Goal: Task Accomplishment & Management: Manage account settings

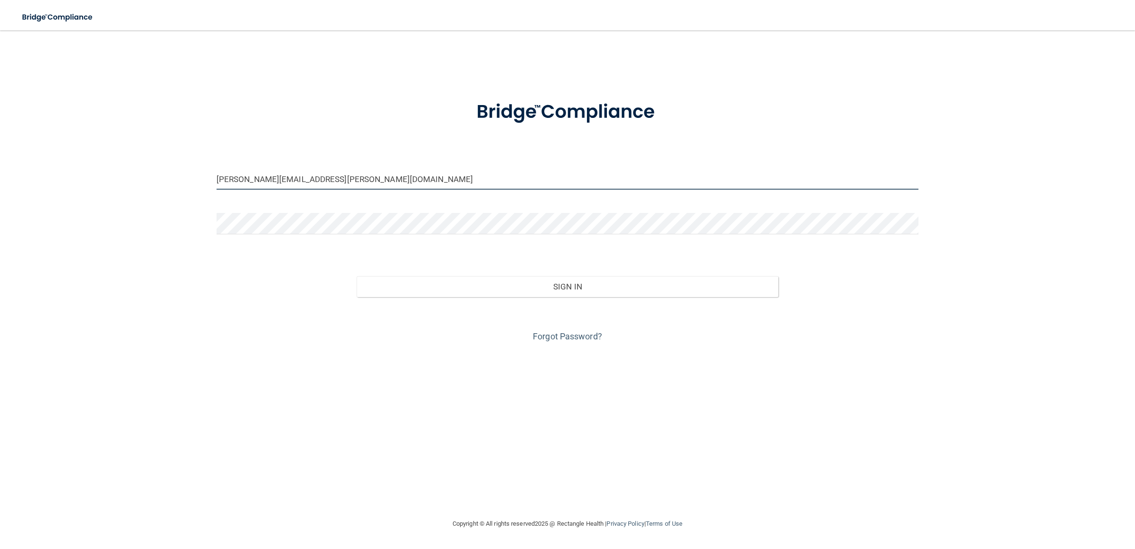
drag, startPoint x: 302, startPoint y: 178, endPoint x: 290, endPoint y: 177, distance: 11.9
click at [302, 178] on input "[PERSON_NAME][EMAIL_ADDRESS][PERSON_NAME][DOMAIN_NAME]" at bounding box center [568, 178] width 702 height 21
drag, startPoint x: 237, startPoint y: 176, endPoint x: 184, endPoint y: 176, distance: 53.7
click at [184, 176] on div "[PERSON_NAME][EMAIL_ADDRESS][PERSON_NAME][DOMAIN_NAME] Invalid email/password. …" at bounding box center [567, 274] width 1097 height 468
paste input "tsmad-beBright@beB"
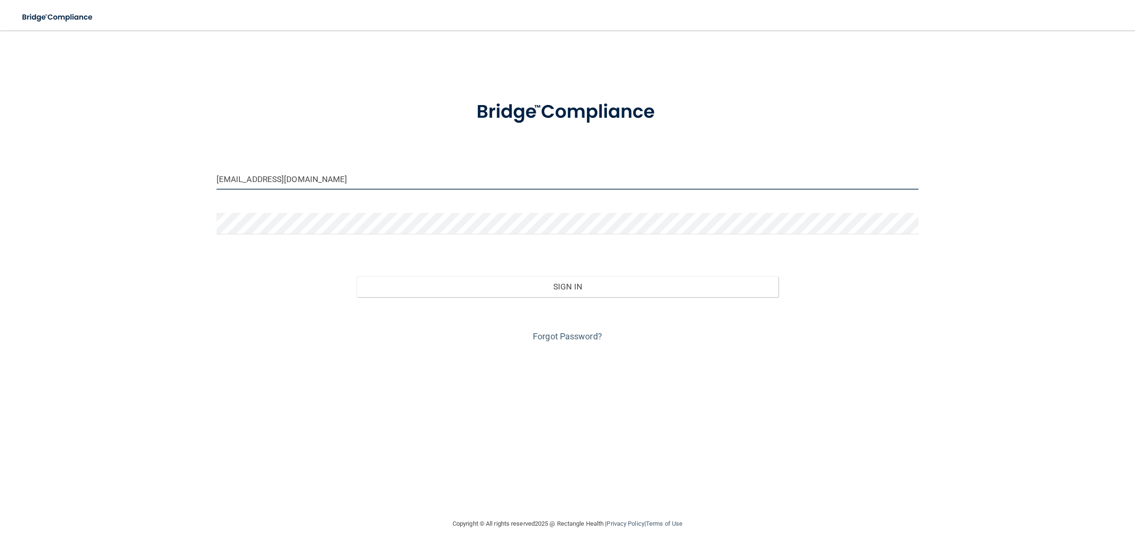
type input "[EMAIL_ADDRESS][DOMAIN_NAME]"
click at [198, 222] on div "[EMAIL_ADDRESS][DOMAIN_NAME] Invalid email/password. You don't have permission …" at bounding box center [567, 274] width 1097 height 468
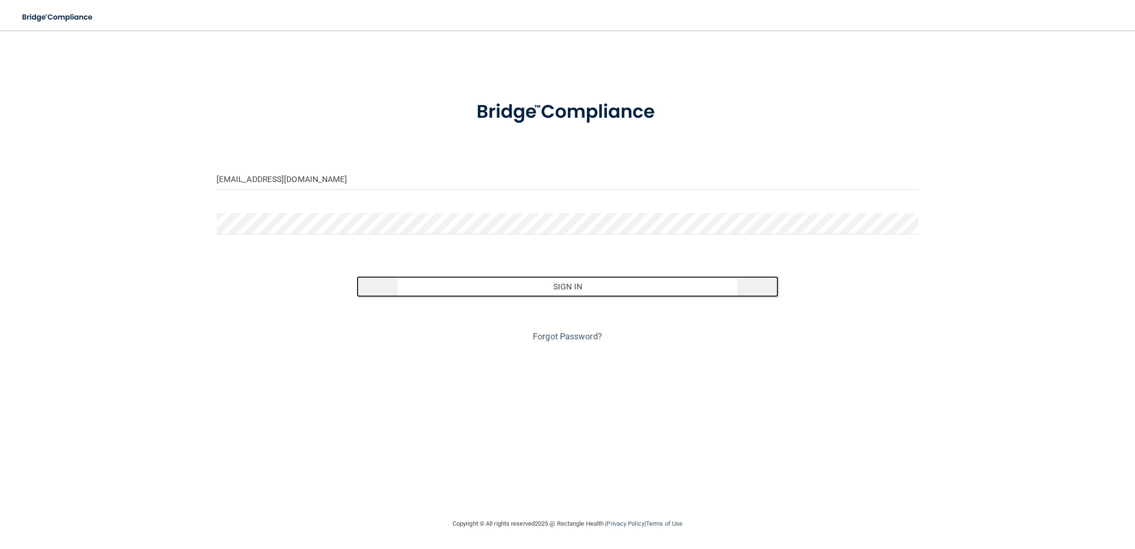
click at [516, 282] on button "Sign In" at bounding box center [567, 286] width 421 height 21
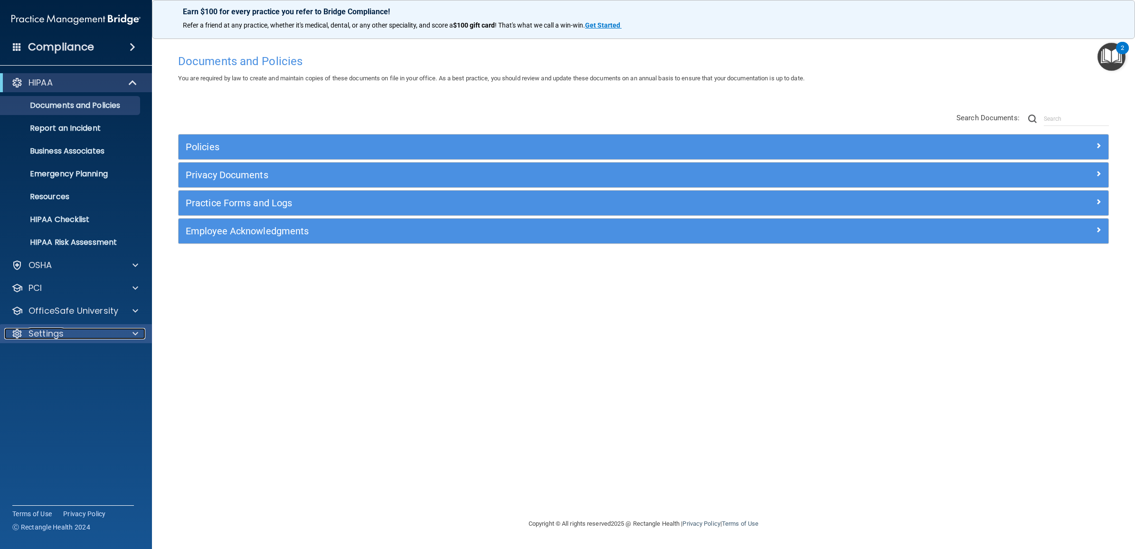
click at [89, 333] on div "Settings" at bounding box center [63, 333] width 118 height 11
click at [77, 376] on p "My Users" at bounding box center [71, 378] width 130 height 9
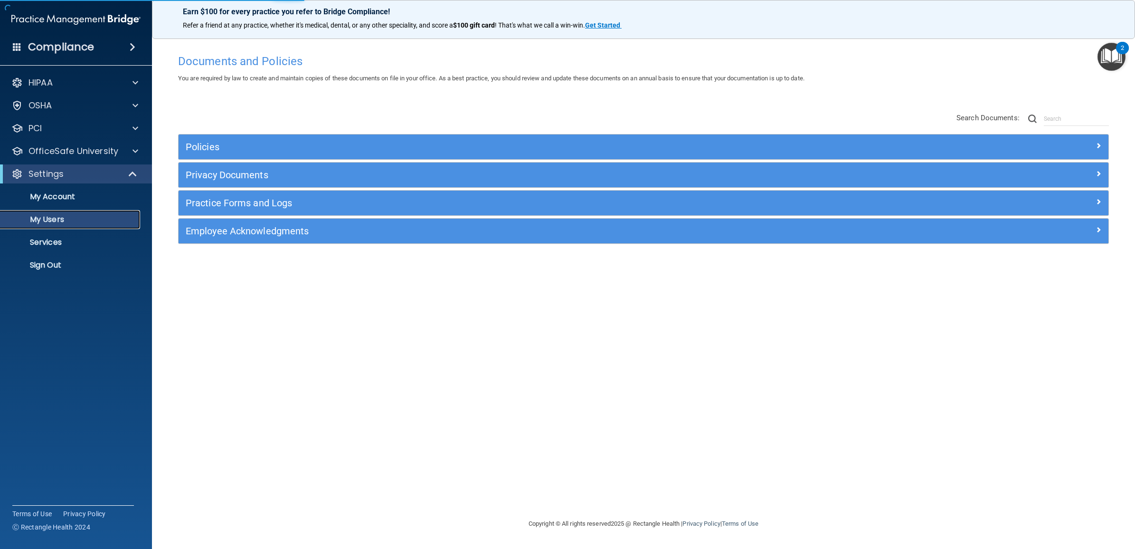
select select "20"
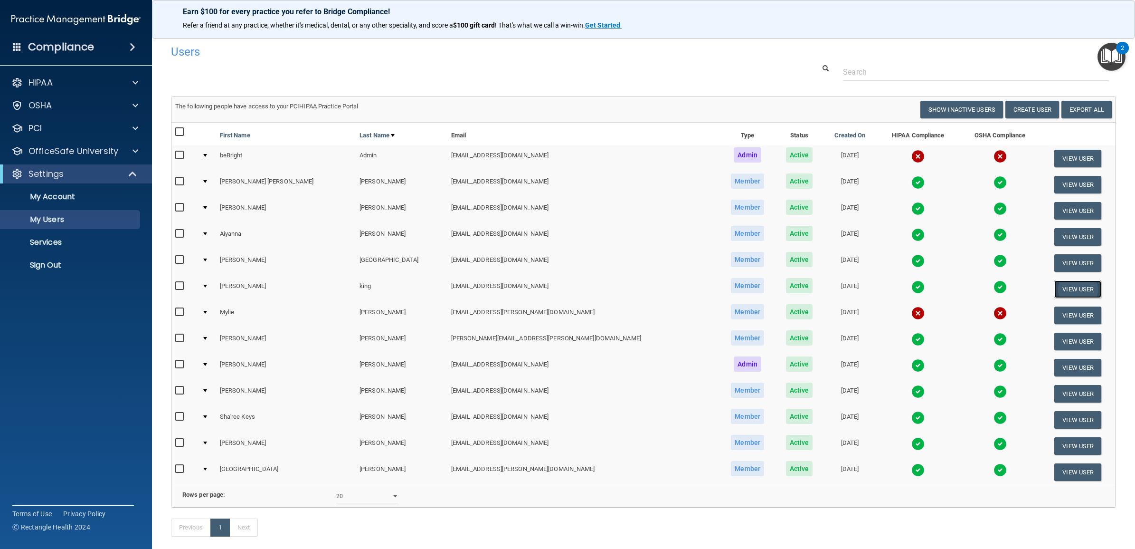
click at [1054, 286] on button "View User" at bounding box center [1077, 289] width 47 height 18
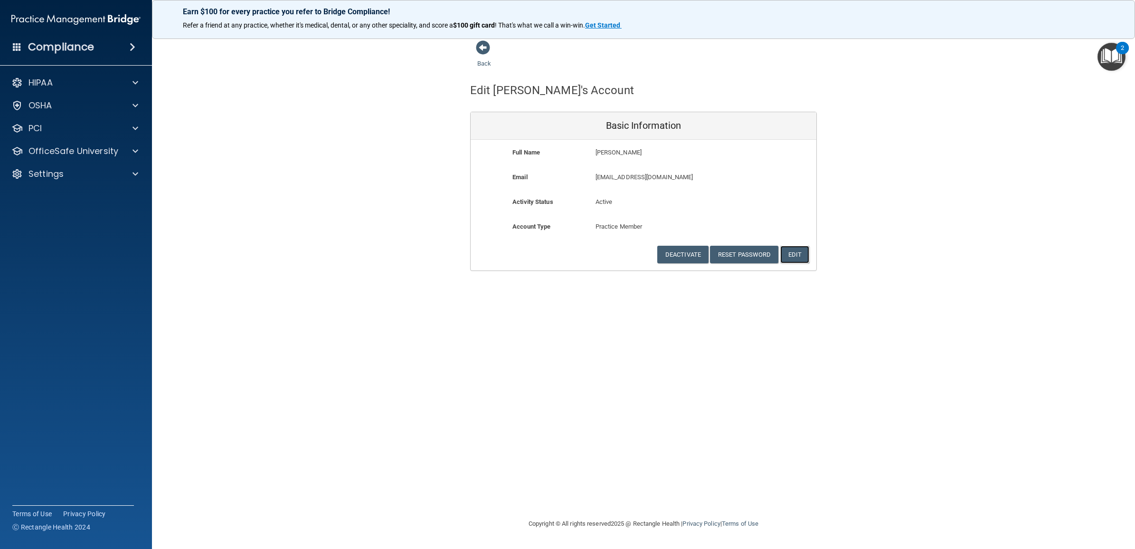
click at [797, 258] on button "Edit" at bounding box center [794, 255] width 29 height 18
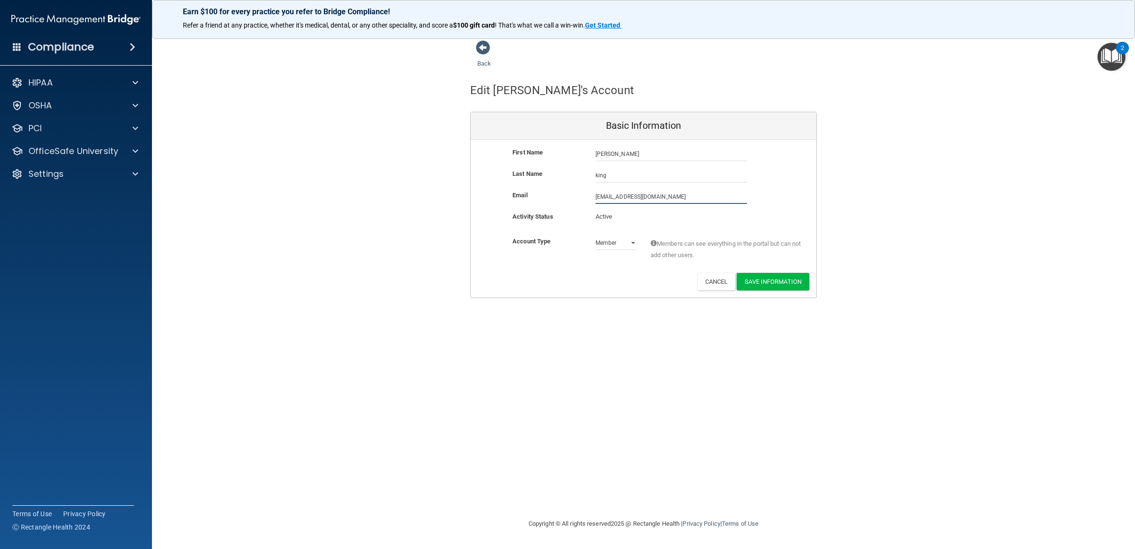
drag, startPoint x: 667, startPoint y: 196, endPoint x: 589, endPoint y: 196, distance: 77.9
click at [589, 196] on div "[EMAIL_ADDRESS][DOMAIN_NAME] [EMAIL_ADDRESS][DOMAIN_NAME]" at bounding box center [671, 197] width 166 height 14
paste input ".king@tnsmiles37354"
type input "[PERSON_NAME][EMAIL_ADDRESS][PERSON_NAME][DOMAIN_NAME]"
click at [785, 283] on button "Save Information" at bounding box center [773, 282] width 73 height 18
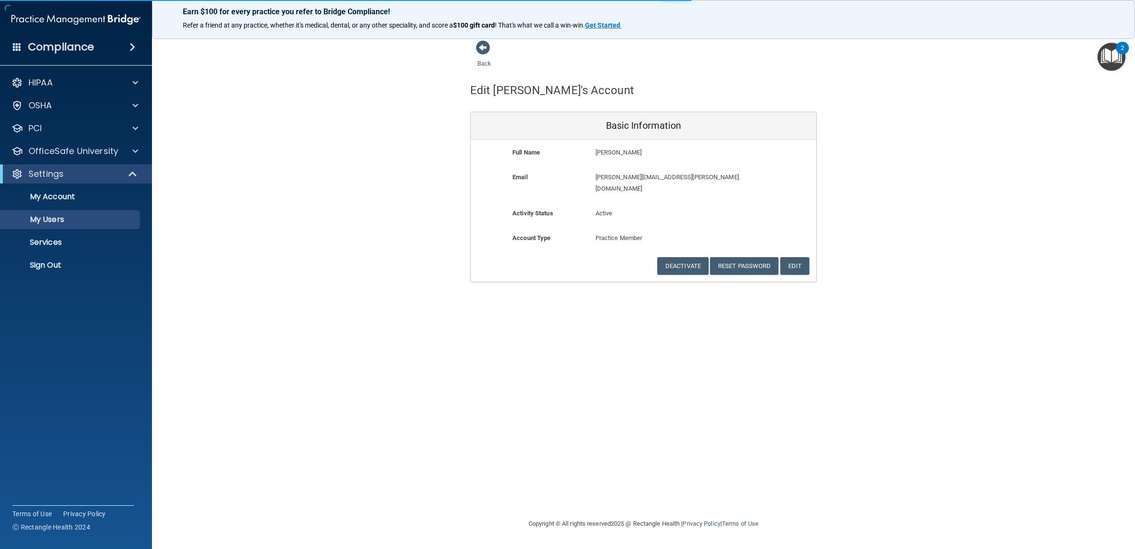
select select "20"
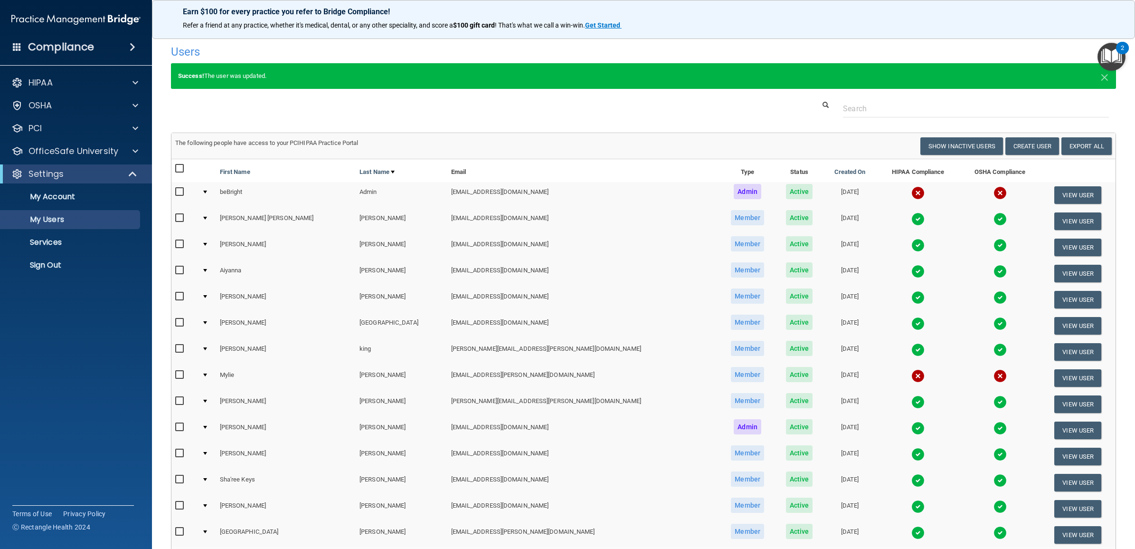
scroll to position [59, 0]
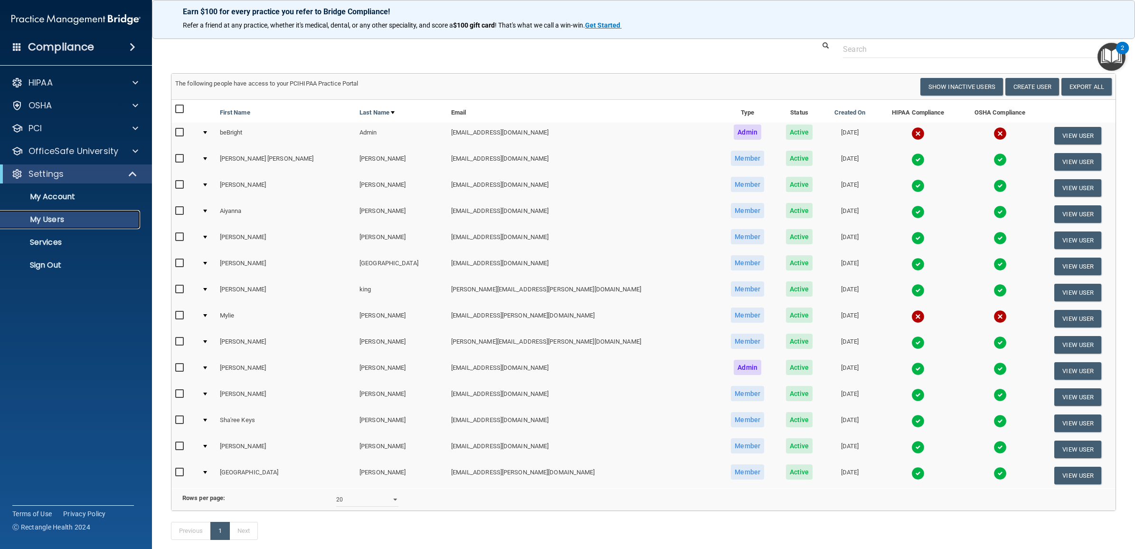
click at [58, 220] on p "My Users" at bounding box center [71, 219] width 130 height 9
select select "20"
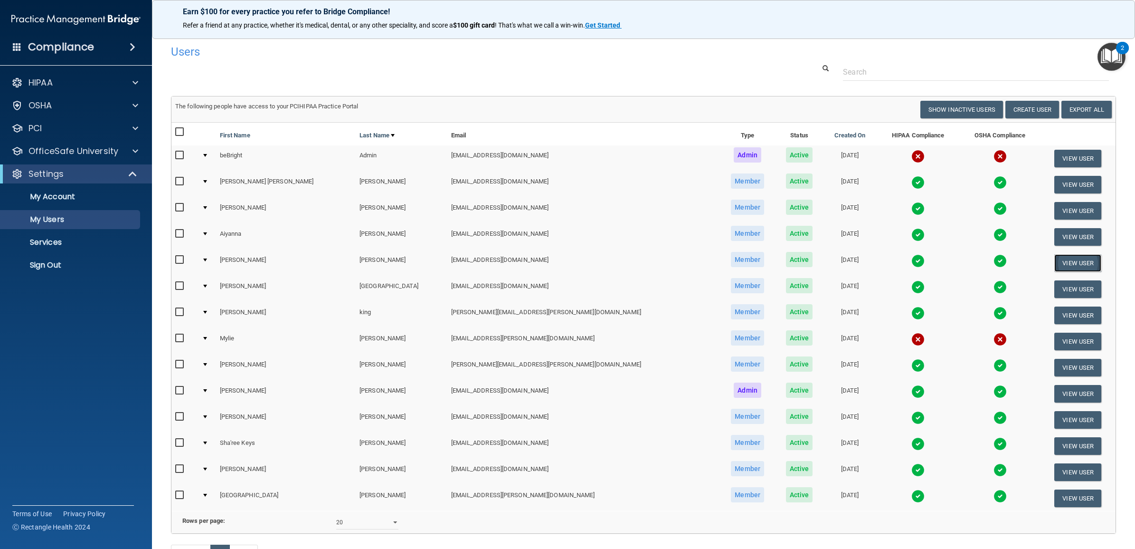
click at [1058, 259] on button "View User" at bounding box center [1077, 263] width 47 height 18
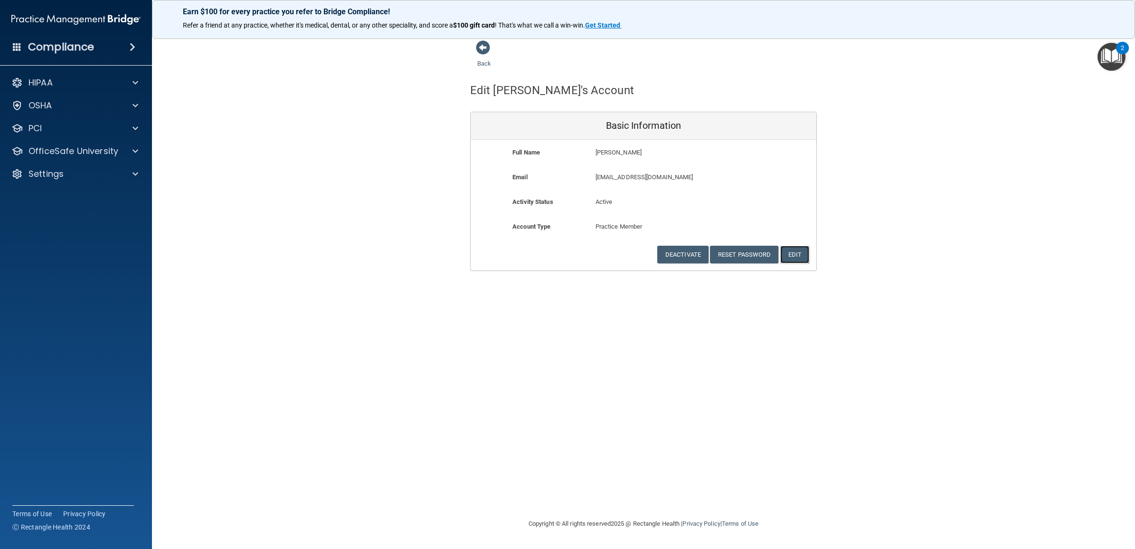
click at [797, 253] on button "Edit" at bounding box center [794, 255] width 29 height 18
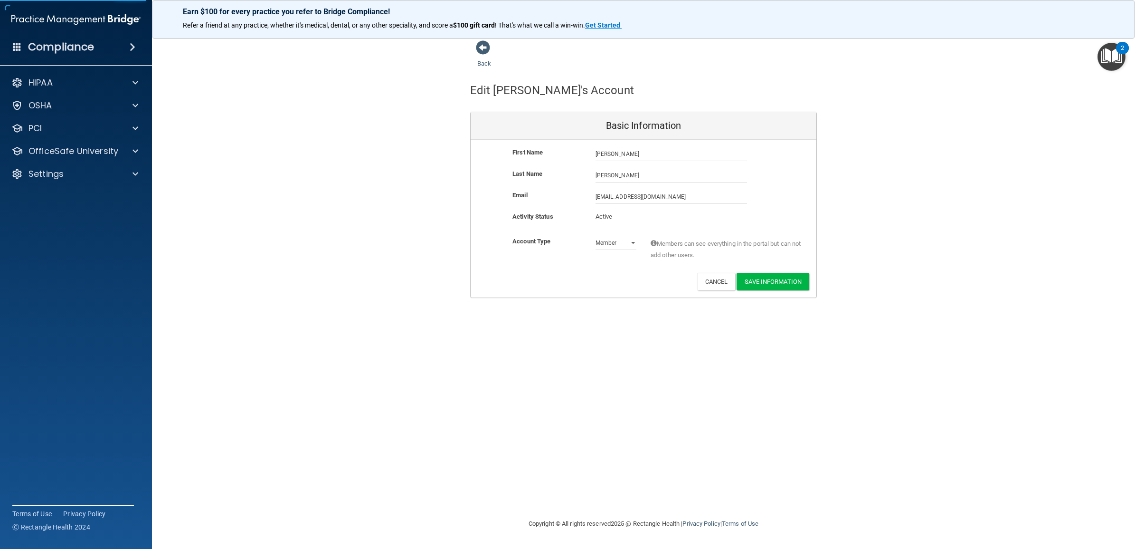
click at [636, 243] on div "Admin Member" at bounding box center [615, 243] width 55 height 14
click at [632, 241] on select "Admin Member" at bounding box center [616, 243] width 41 height 14
select select "practice_admin"
click at [596, 236] on select "Admin Member" at bounding box center [616, 243] width 41 height 14
click at [772, 281] on button "Save Information" at bounding box center [773, 282] width 73 height 18
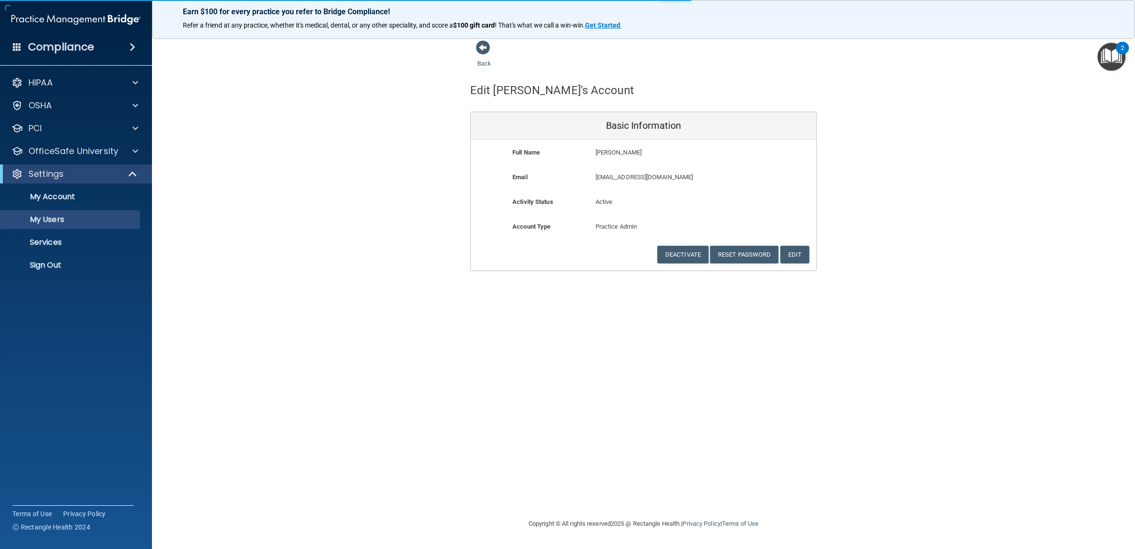
select select "20"
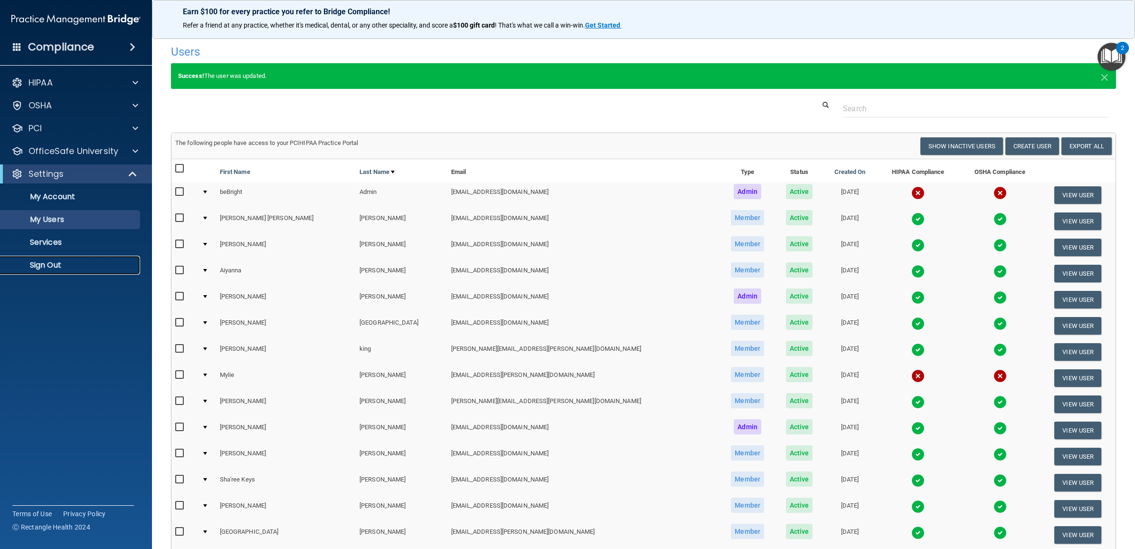
click at [77, 259] on link "Sign Out" at bounding box center [66, 265] width 150 height 19
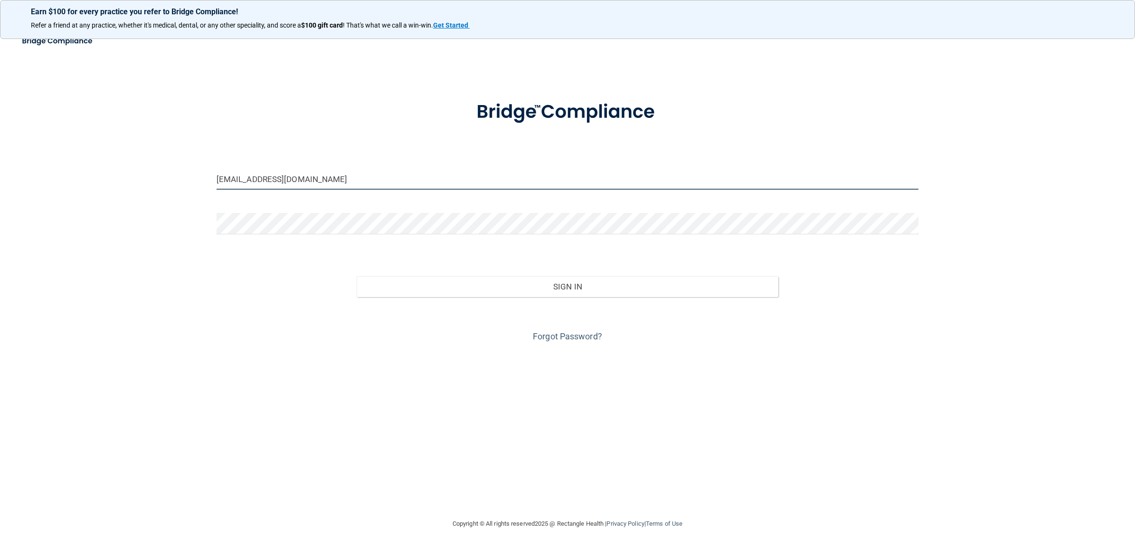
click at [342, 181] on input "[EMAIL_ADDRESS][DOMAIN_NAME]" at bounding box center [568, 178] width 702 height 21
click at [342, 180] on input "[EMAIL_ADDRESS][DOMAIN_NAME]" at bounding box center [568, 178] width 702 height 21
drag, startPoint x: 355, startPoint y: 170, endPoint x: 166, endPoint y: 182, distance: 188.9
click at [166, 182] on div "[EMAIL_ADDRESS][DOMAIN_NAME] Invalid email/password. You don't have permission …" at bounding box center [567, 274] width 1097 height 468
paste input "cdok-beBright@beB"
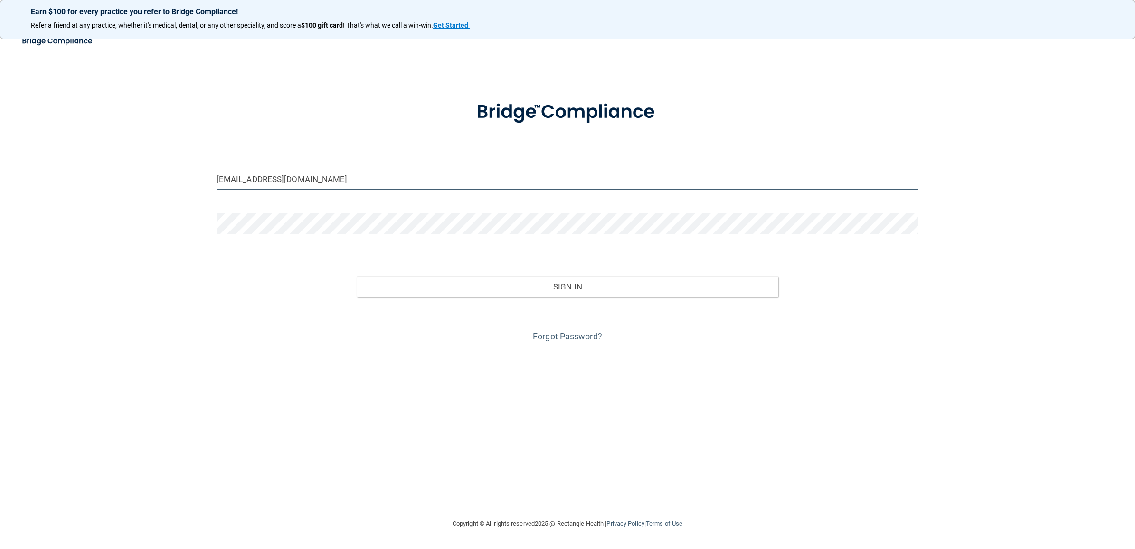
type input "[EMAIL_ADDRESS][DOMAIN_NAME]"
click at [208, 222] on div "[EMAIL_ADDRESS][DOMAIN_NAME] Invalid email/password. You don't have permission …" at bounding box center [567, 274] width 1097 height 468
click at [357, 276] on button "Sign In" at bounding box center [567, 286] width 421 height 21
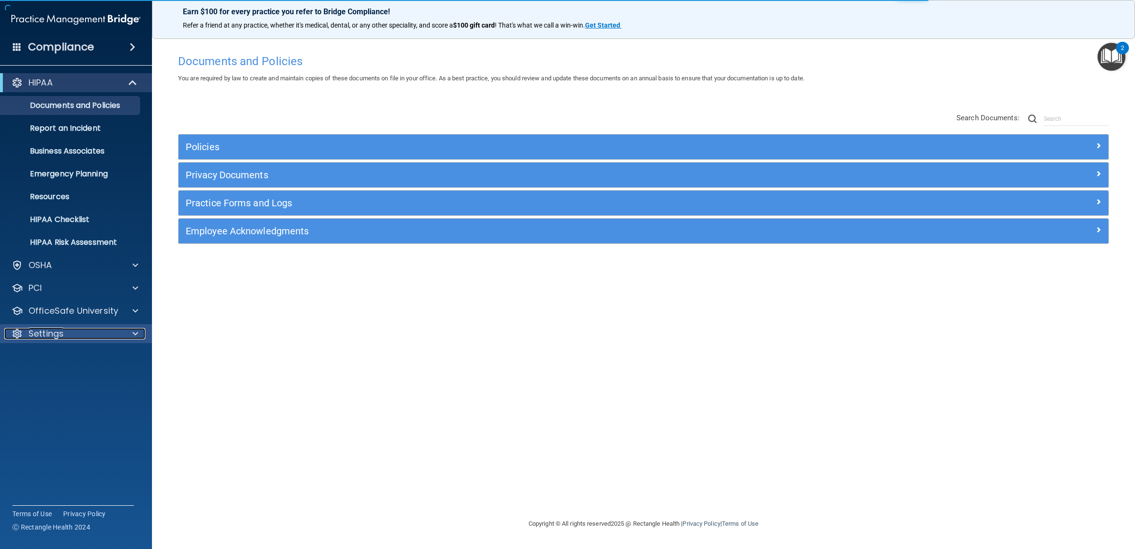
click at [75, 337] on div "Settings" at bounding box center [63, 333] width 118 height 11
click at [70, 385] on link "My Users" at bounding box center [66, 379] width 150 height 19
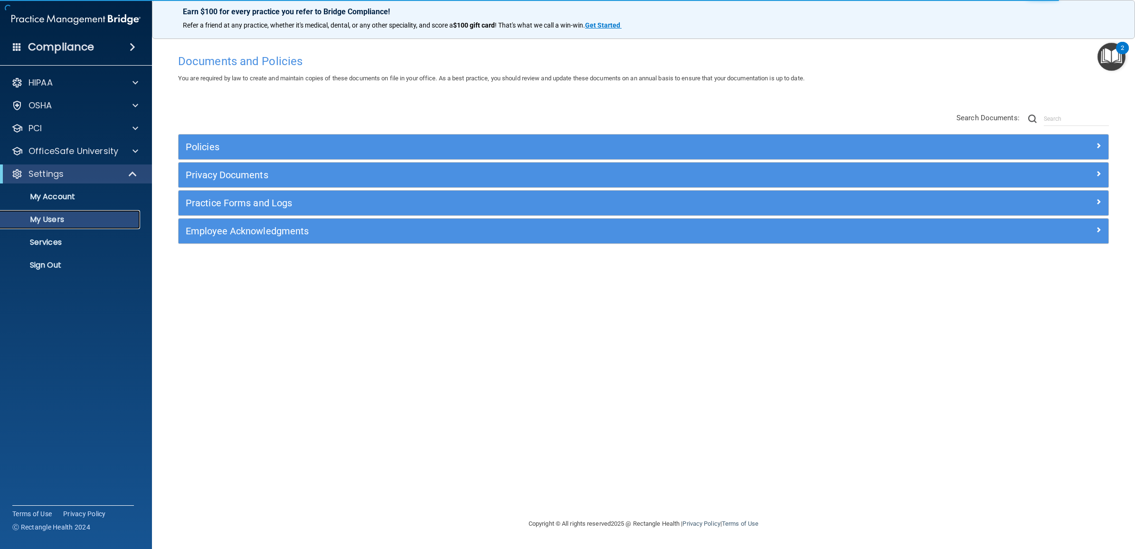
select select "20"
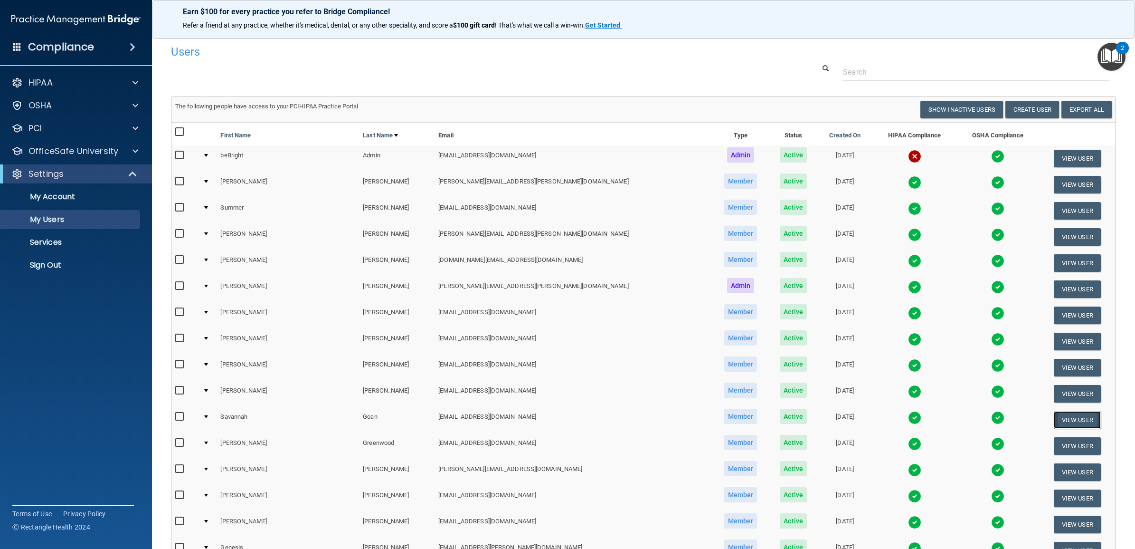
click at [1054, 420] on button "View User" at bounding box center [1077, 420] width 47 height 18
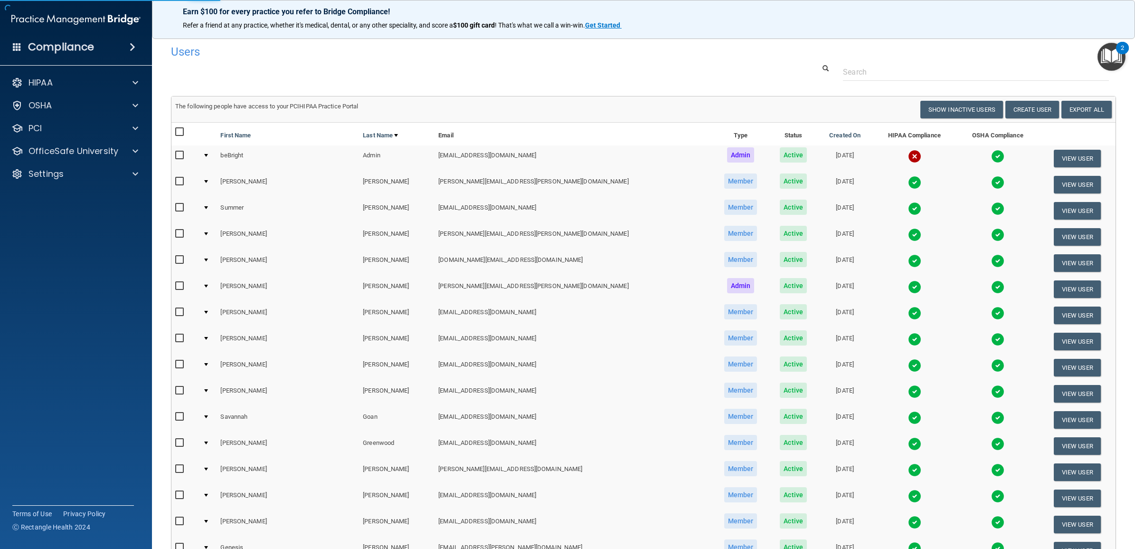
select select "practice_member"
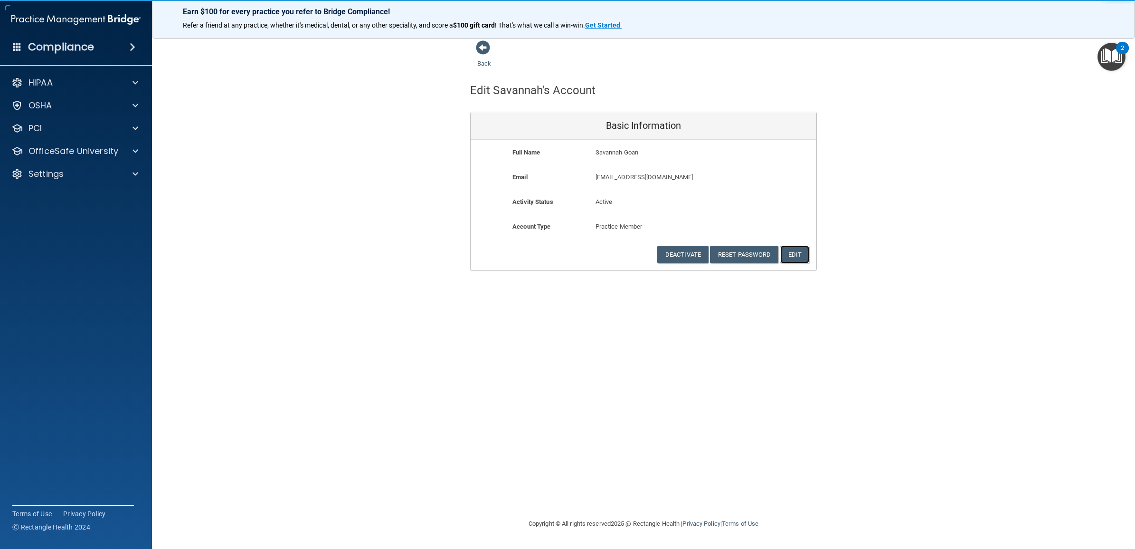
click at [794, 257] on button "Edit" at bounding box center [794, 255] width 29 height 18
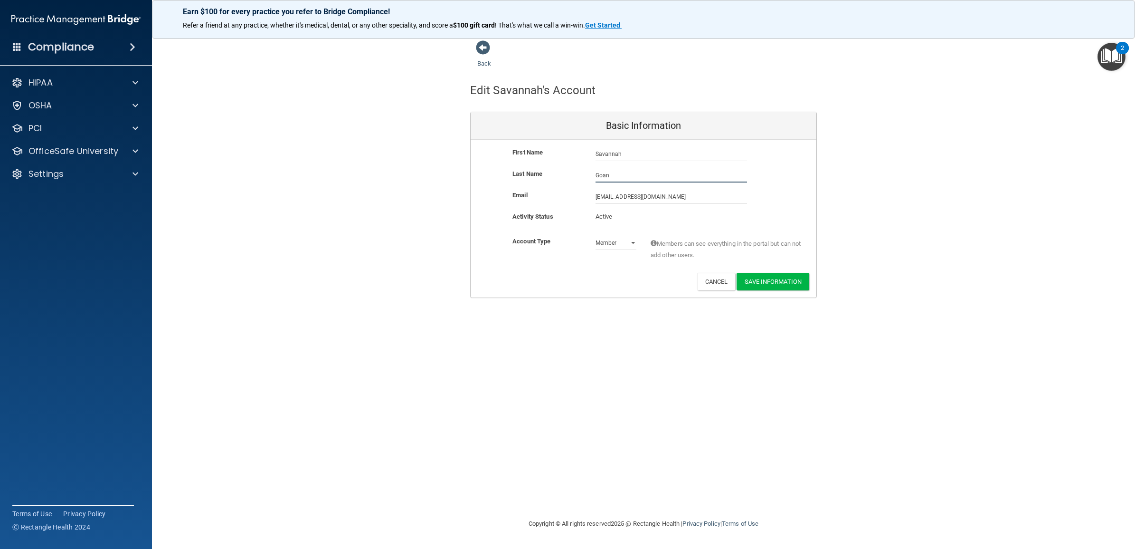
drag, startPoint x: 612, startPoint y: 177, endPoint x: 577, endPoint y: 172, distance: 34.9
click at [577, 172] on div "Last Name Goan" at bounding box center [644, 175] width 346 height 14
type input "[PERSON_NAME]"
drag, startPoint x: 686, startPoint y: 198, endPoint x: 566, endPoint y: 198, distance: 120.2
click at [566, 198] on div "Email [EMAIL_ADDRESS][DOMAIN_NAME] [DOMAIN_NAME][EMAIL_ADDRESS][DOMAIN_NAME]" at bounding box center [644, 197] width 346 height 14
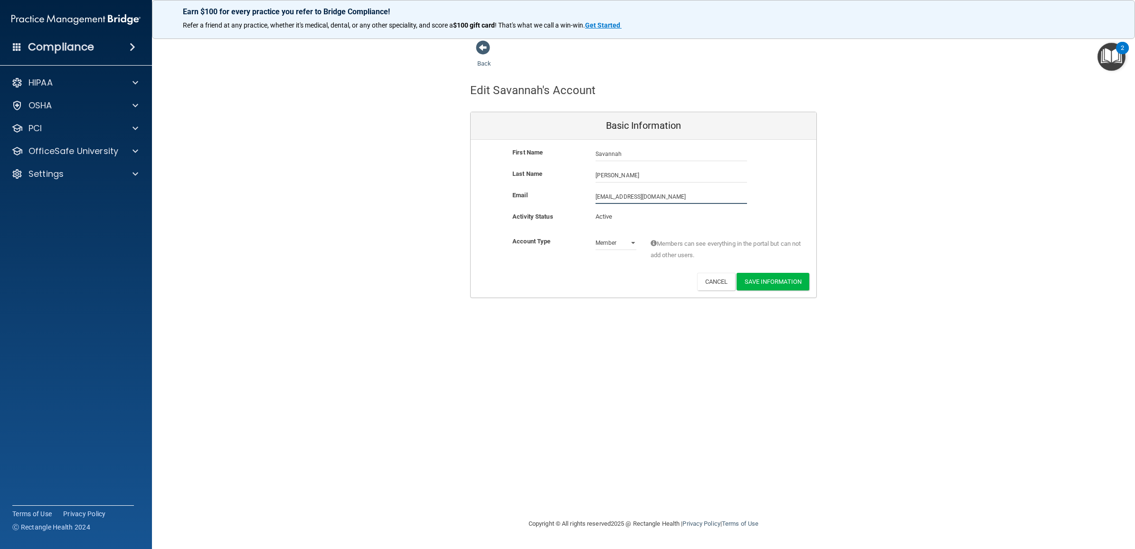
paste input "[PERSON_NAME]@supersmiles4kids"
type input "[EMAIL_ADDRESS][PERSON_NAME][DOMAIN_NAME]"
click at [776, 278] on button "Save Information" at bounding box center [773, 284] width 73 height 18
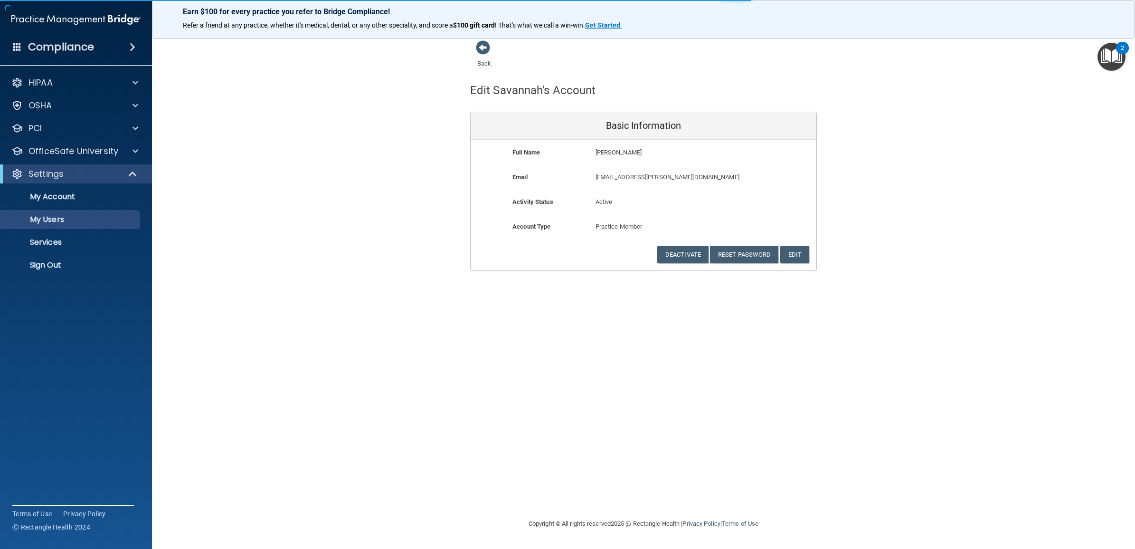
select select "20"
